Goal: Task Accomplishment & Management: Complete application form

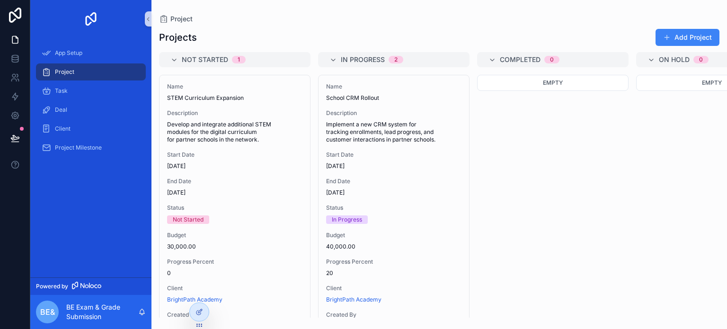
scroll to position [331, 0]
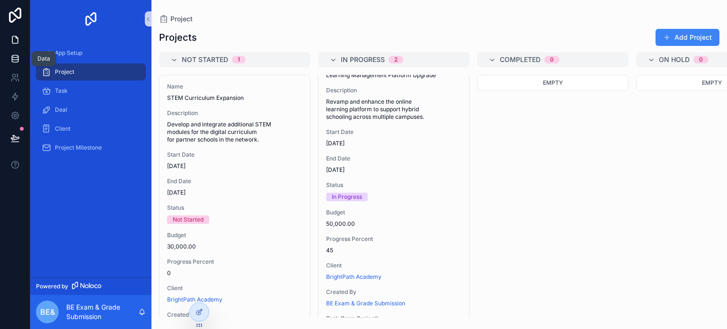
click at [18, 57] on icon at bounding box center [15, 58] width 6 height 4
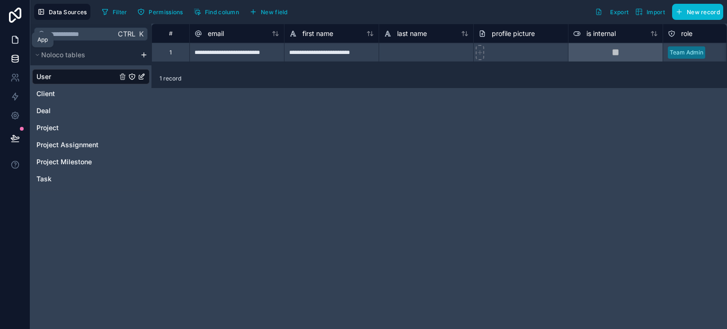
click at [11, 44] on link at bounding box center [15, 39] width 30 height 19
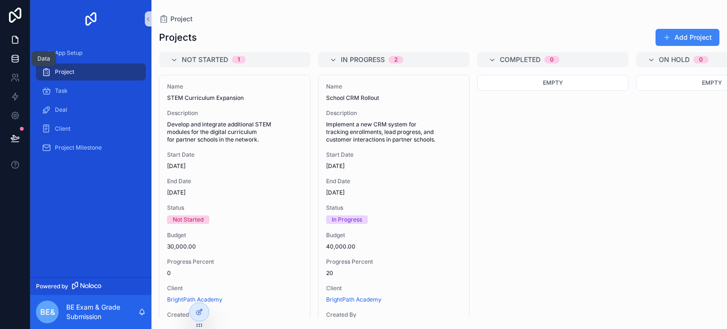
click at [12, 59] on icon at bounding box center [15, 61] width 6 height 4
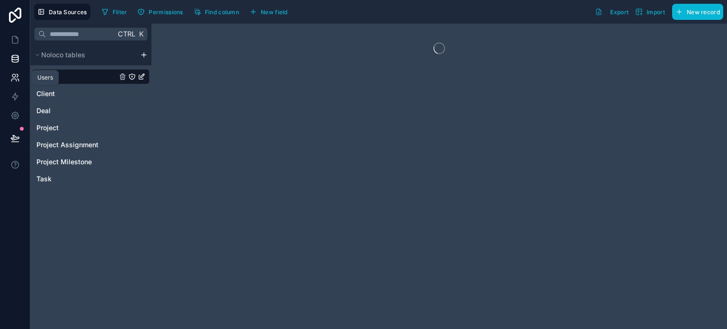
click at [13, 82] on link at bounding box center [15, 77] width 30 height 19
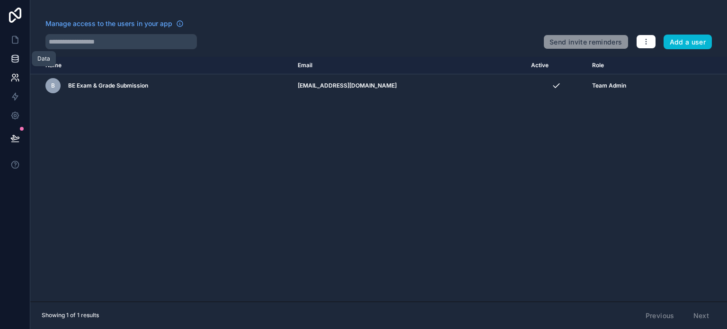
click at [19, 59] on link at bounding box center [15, 58] width 30 height 19
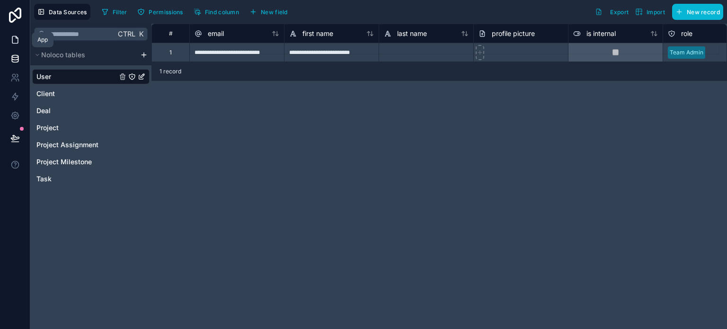
click at [17, 43] on icon at bounding box center [15, 39] width 6 height 7
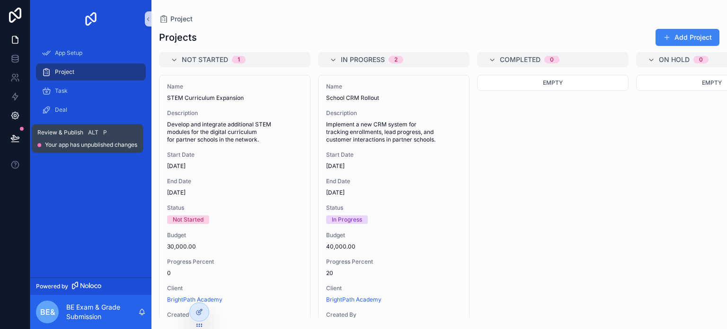
click at [19, 115] on icon at bounding box center [14, 115] width 9 height 9
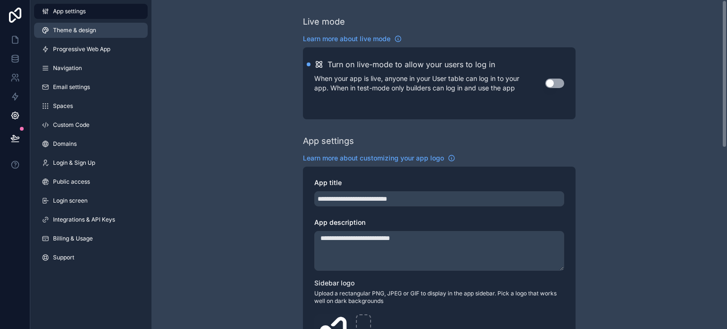
click at [99, 29] on link "Theme & design" at bounding box center [91, 30] width 114 height 15
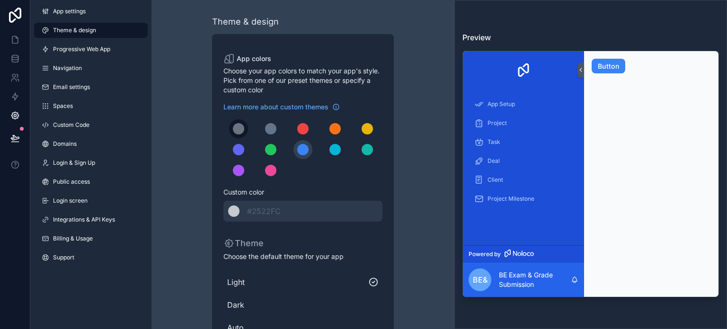
click at [244, 129] on button "scrollable content" at bounding box center [238, 128] width 19 height 19
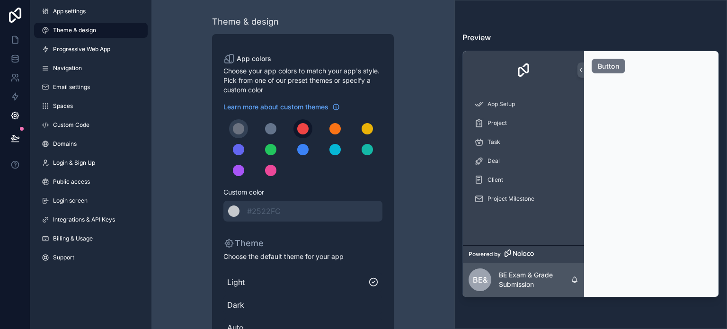
click at [303, 132] on div "scrollable content" at bounding box center [302, 128] width 11 height 11
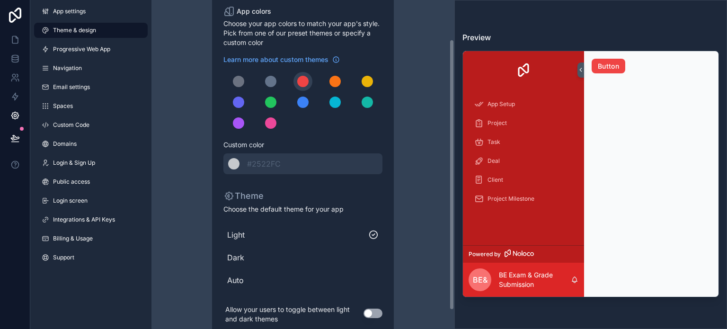
scroll to position [70, 0]
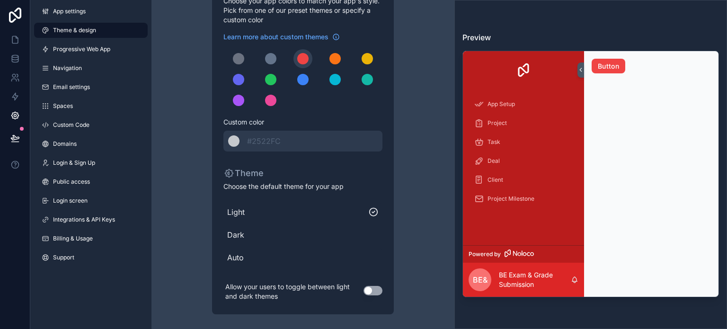
click at [326, 237] on span "Dark" at bounding box center [302, 234] width 151 height 11
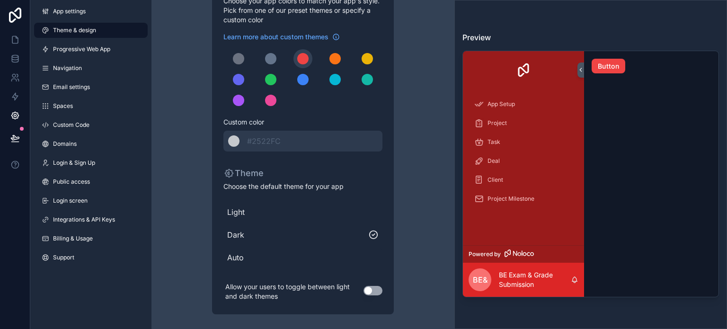
click at [332, 221] on div "Light" at bounding box center [302, 212] width 159 height 19
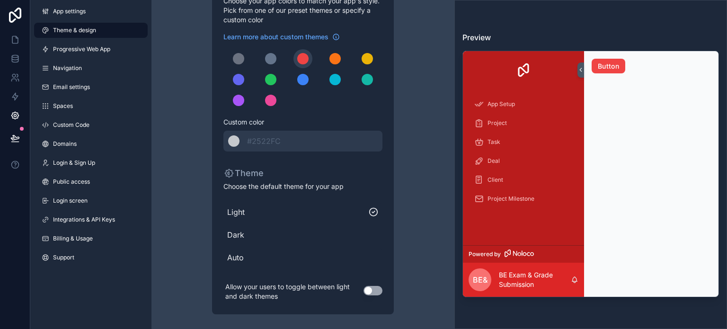
click at [309, 257] on span "Auto" at bounding box center [302, 257] width 151 height 11
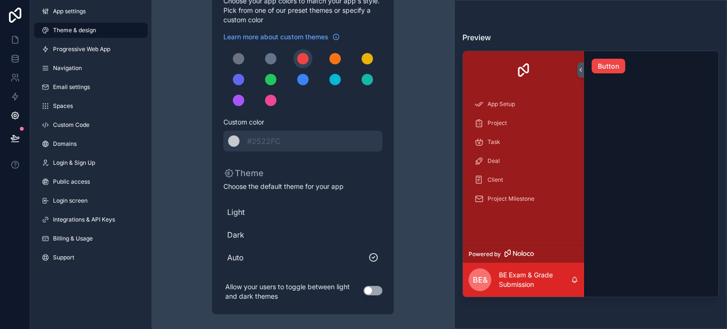
click at [313, 236] on span "Dark" at bounding box center [302, 234] width 151 height 11
click at [115, 47] on link "Progressive Web App" at bounding box center [91, 49] width 114 height 15
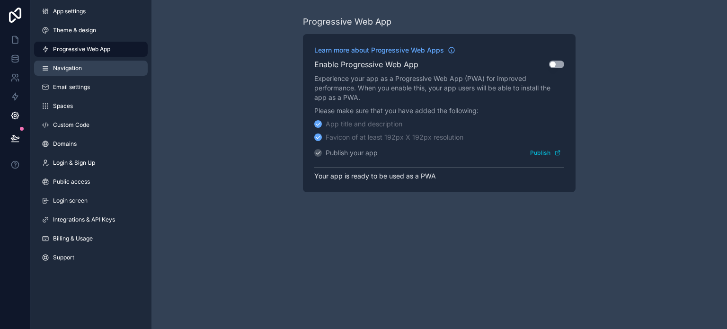
click at [105, 71] on link "Navigation" at bounding box center [91, 68] width 114 height 15
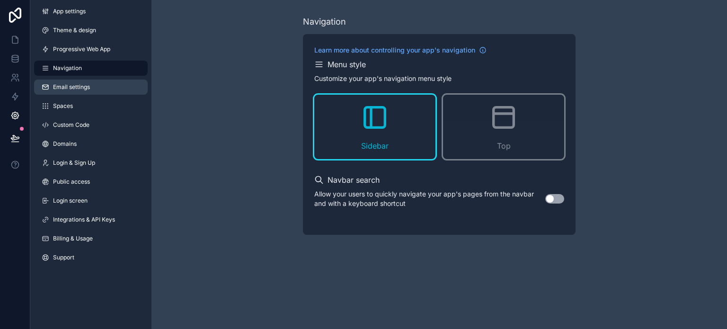
click at [115, 90] on link "Email settings" at bounding box center [91, 87] width 114 height 15
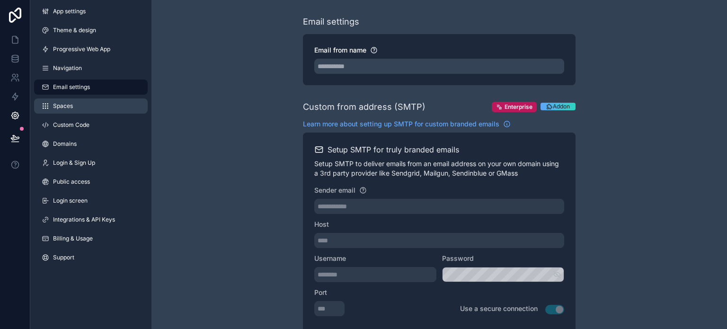
click at [101, 106] on link "Spaces" at bounding box center [91, 105] width 114 height 15
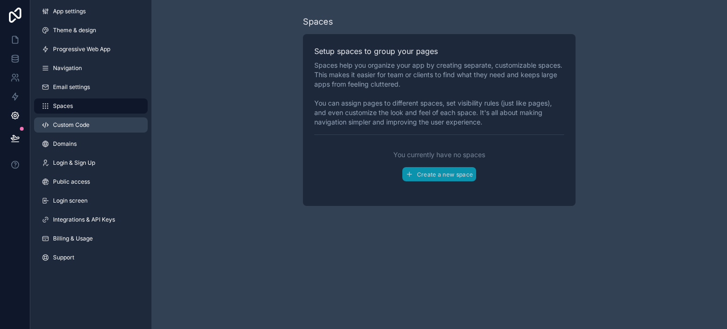
click at [89, 123] on span "Custom Code" at bounding box center [71, 125] width 36 height 8
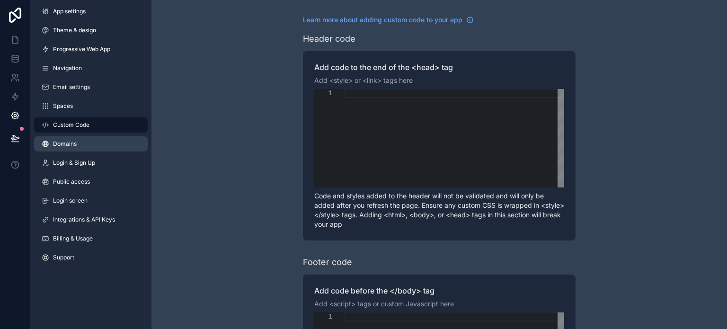
click at [85, 146] on link "Domains" at bounding box center [91, 143] width 114 height 15
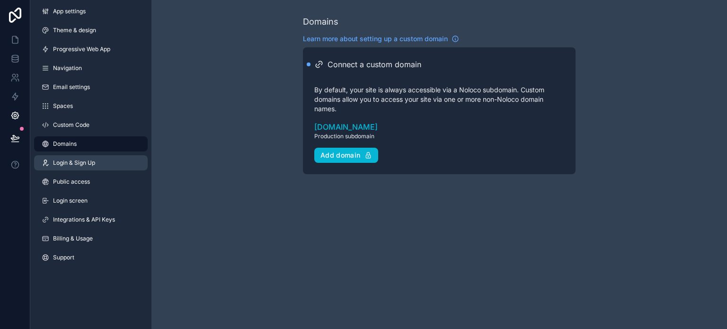
click at [81, 162] on span "Login & Sign Up" at bounding box center [74, 163] width 42 height 8
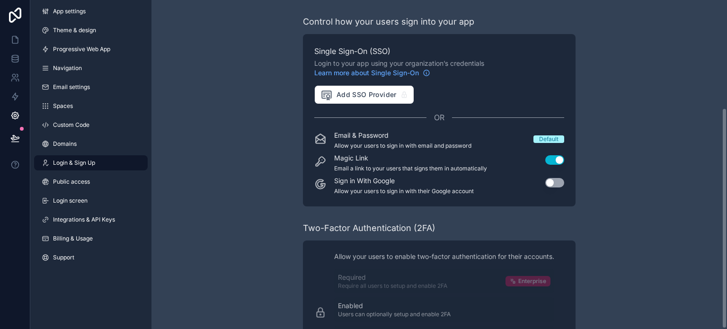
scroll to position [161, 0]
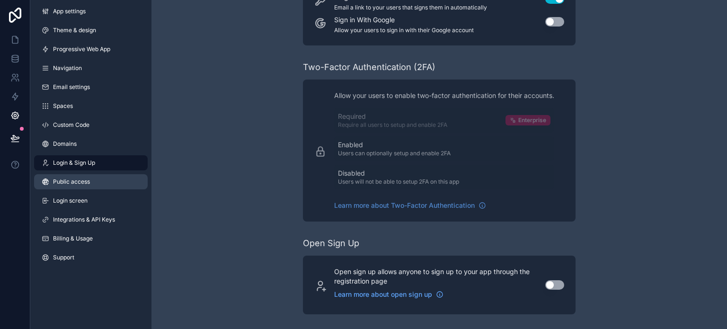
click at [77, 183] on span "Public access" at bounding box center [71, 182] width 37 height 8
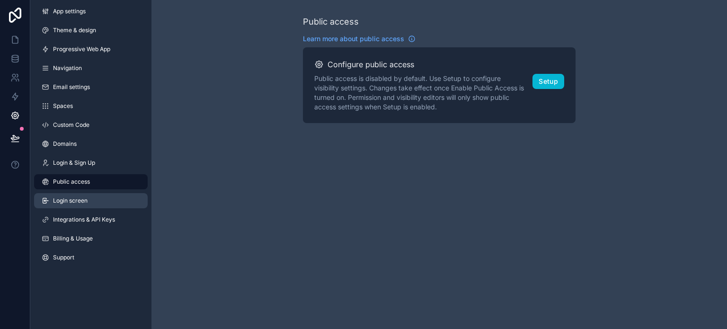
click at [71, 198] on span "Login screen" at bounding box center [70, 201] width 35 height 8
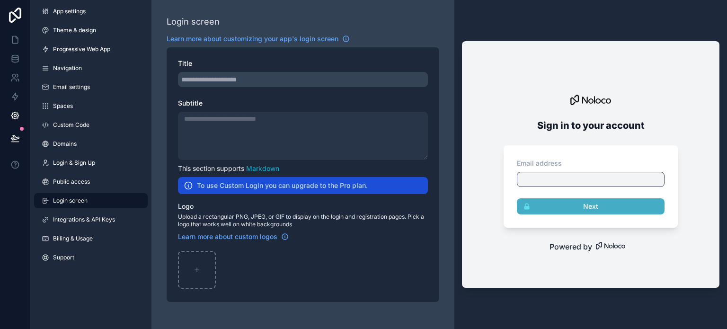
click at [294, 76] on div "scrollable content" at bounding box center [303, 79] width 250 height 15
click at [284, 80] on div "scrollable content" at bounding box center [303, 79] width 250 height 15
click at [218, 78] on div "scrollable content" at bounding box center [303, 79] width 250 height 15
click at [106, 217] on span "Integrations & API Keys" at bounding box center [84, 220] width 62 height 8
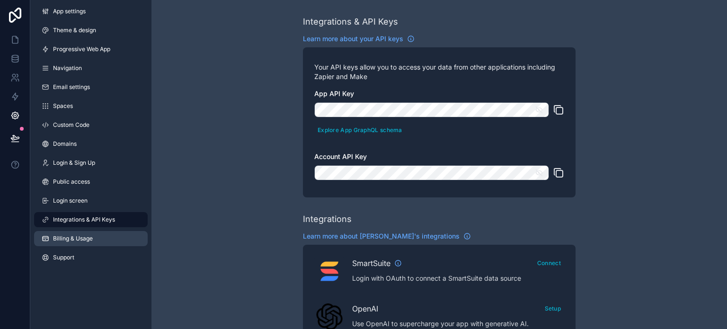
click at [90, 235] on span "Billing & Usage" at bounding box center [73, 239] width 40 height 8
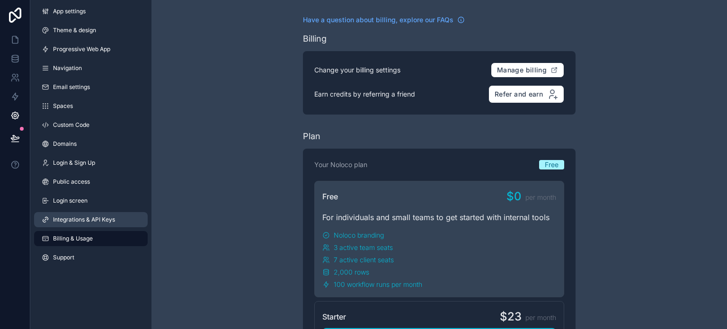
click at [93, 222] on span "Integrations & API Keys" at bounding box center [84, 220] width 62 height 8
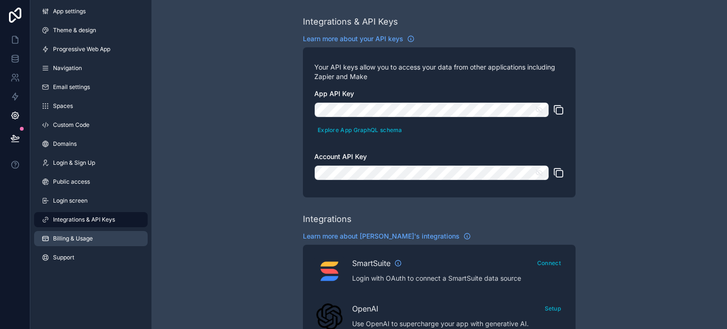
click at [84, 239] on span "Billing & Usage" at bounding box center [73, 239] width 40 height 8
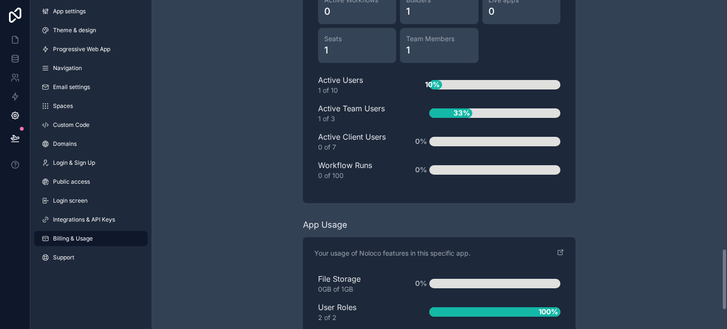
scroll to position [1426, 0]
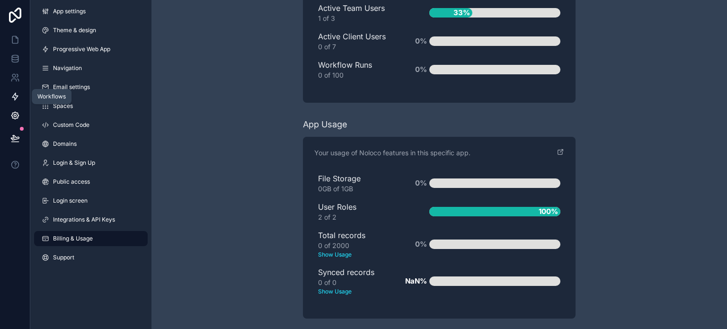
click at [18, 98] on icon at bounding box center [14, 96] width 9 height 9
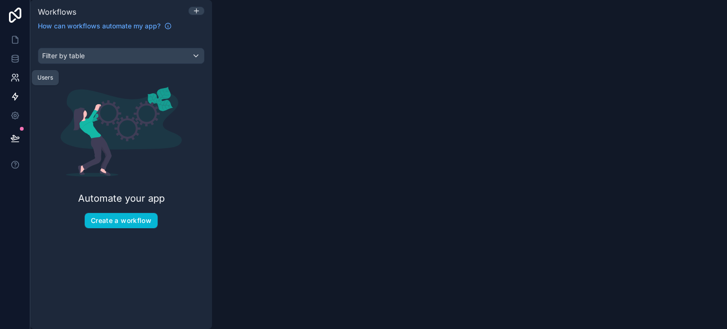
click at [19, 81] on link at bounding box center [15, 77] width 30 height 19
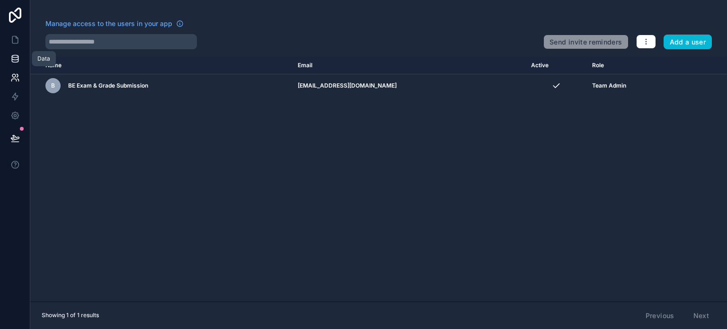
click at [17, 60] on icon at bounding box center [14, 58] width 9 height 9
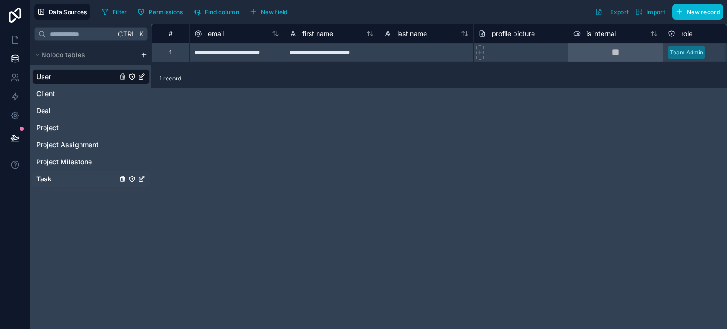
click at [69, 175] on link "Task" at bounding box center [76, 178] width 80 height 9
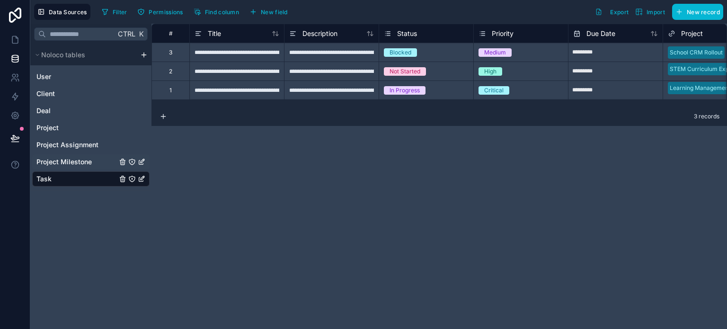
click at [72, 160] on span "Project Milestone" at bounding box center [63, 161] width 55 height 9
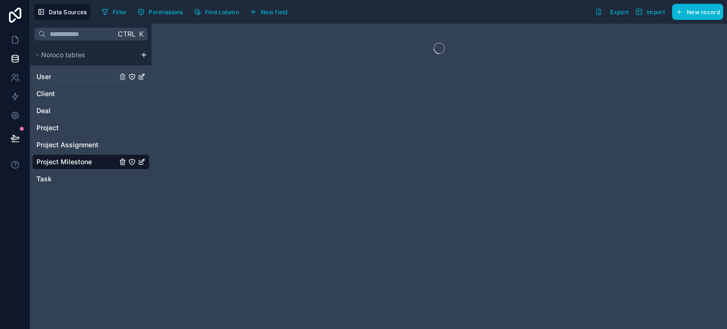
click at [70, 82] on div "User" at bounding box center [90, 76] width 117 height 15
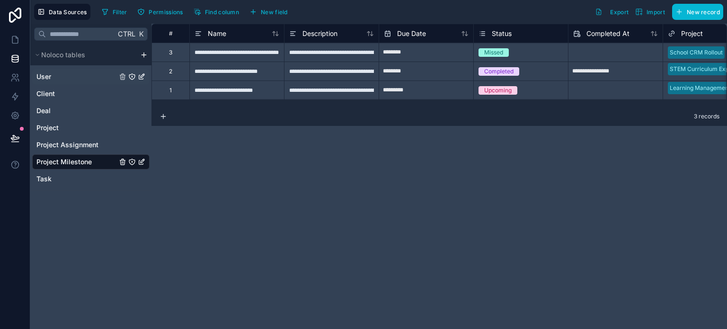
click at [49, 82] on div "User" at bounding box center [90, 76] width 117 height 15
click at [48, 96] on span "Client" at bounding box center [45, 93] width 18 height 9
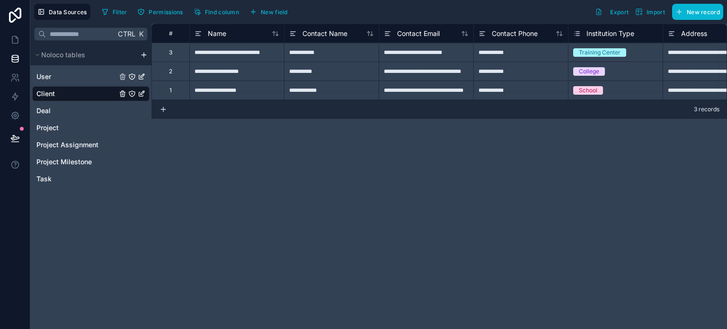
click at [55, 78] on link "User" at bounding box center [76, 76] width 80 height 9
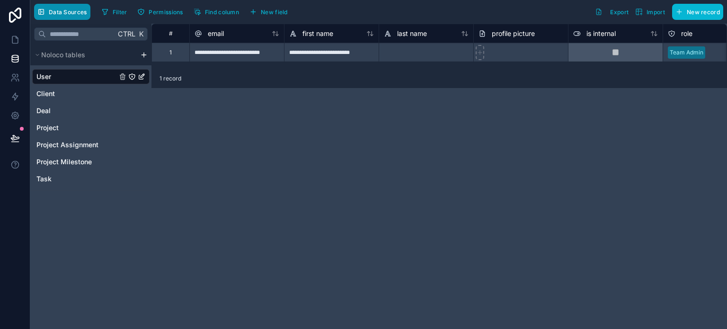
click at [78, 14] on span "Data Sources" at bounding box center [68, 12] width 38 height 7
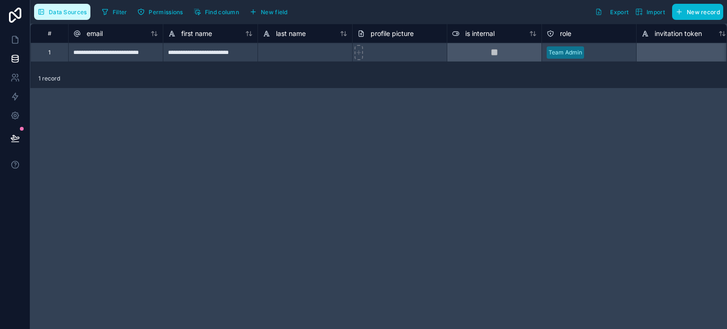
click at [81, 13] on span "Data Sources" at bounding box center [68, 12] width 38 height 7
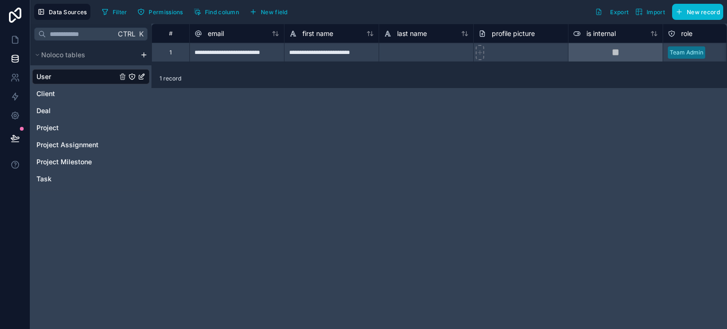
click at [144, 76] on icon "User" at bounding box center [142, 77] width 8 height 8
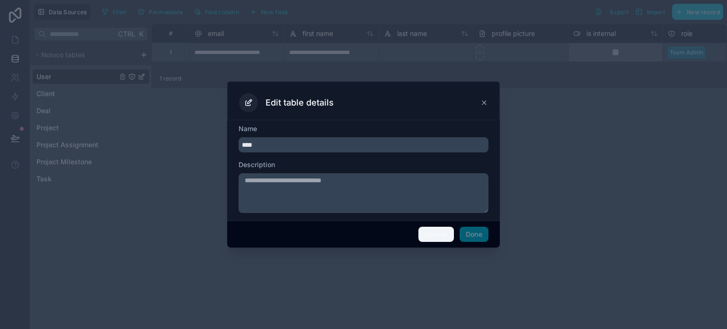
click at [448, 231] on button "Cancel" at bounding box center [435, 234] width 35 height 15
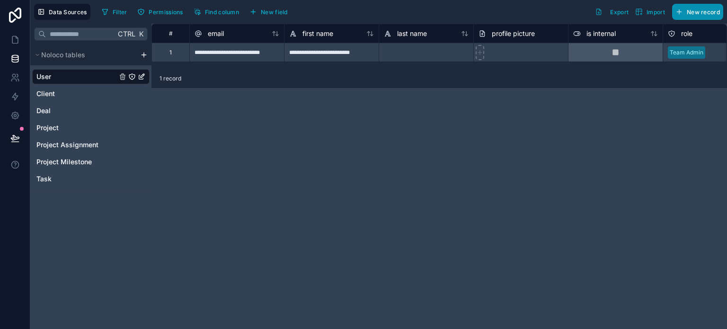
click at [696, 13] on span "New record" at bounding box center [703, 12] width 33 height 7
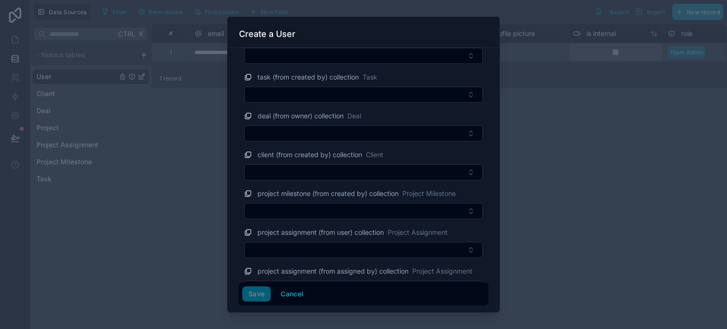
scroll to position [303, 0]
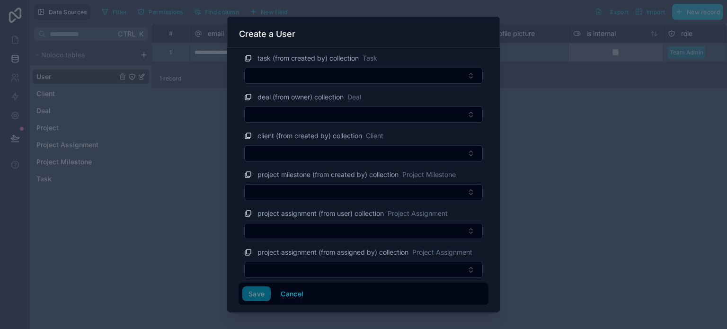
click at [555, 109] on div at bounding box center [363, 164] width 727 height 329
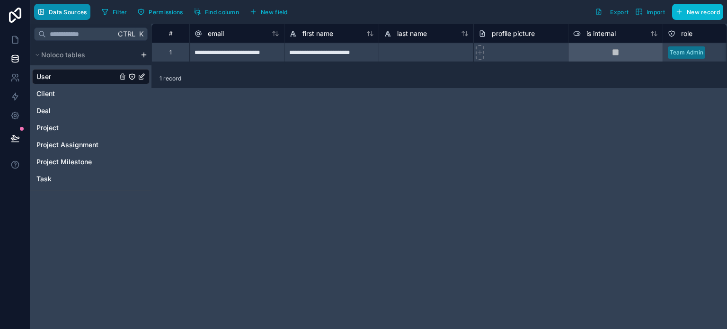
click at [47, 12] on button "Data Sources" at bounding box center [62, 12] width 56 height 16
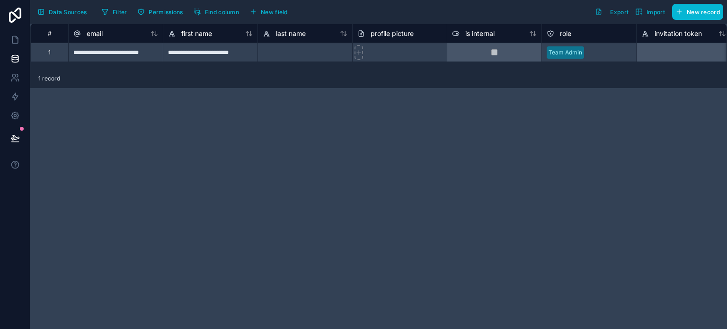
drag, startPoint x: 17, startPoint y: 17, endPoint x: 27, endPoint y: 17, distance: 9.5
click at [17, 17] on icon at bounding box center [15, 15] width 12 height 15
